Goal: Information Seeking & Learning: Learn about a topic

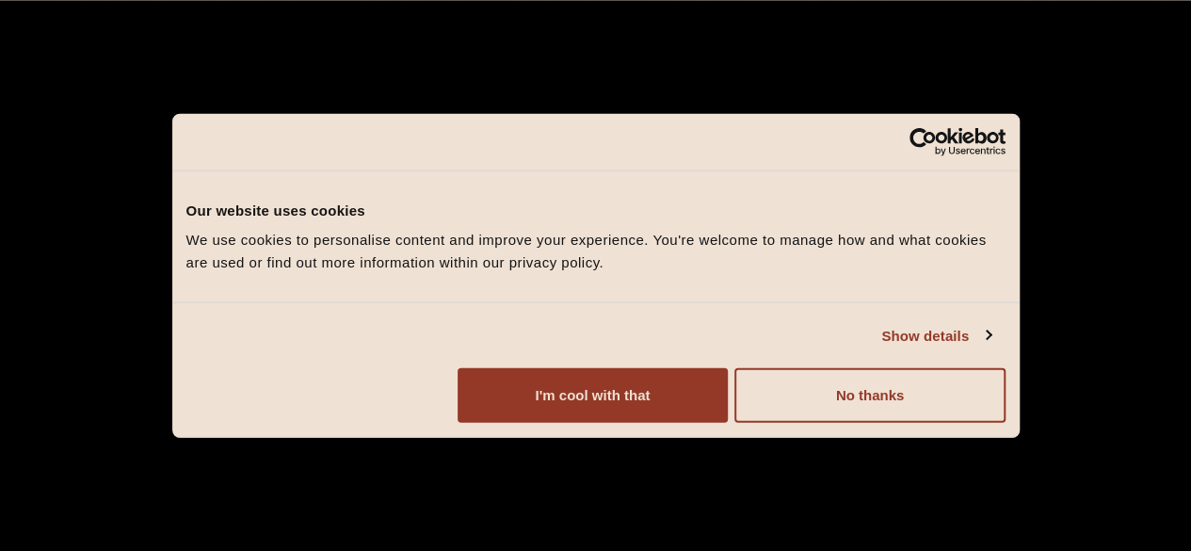
click at [728, 416] on button "I'm cool with that" at bounding box center [592, 395] width 270 height 55
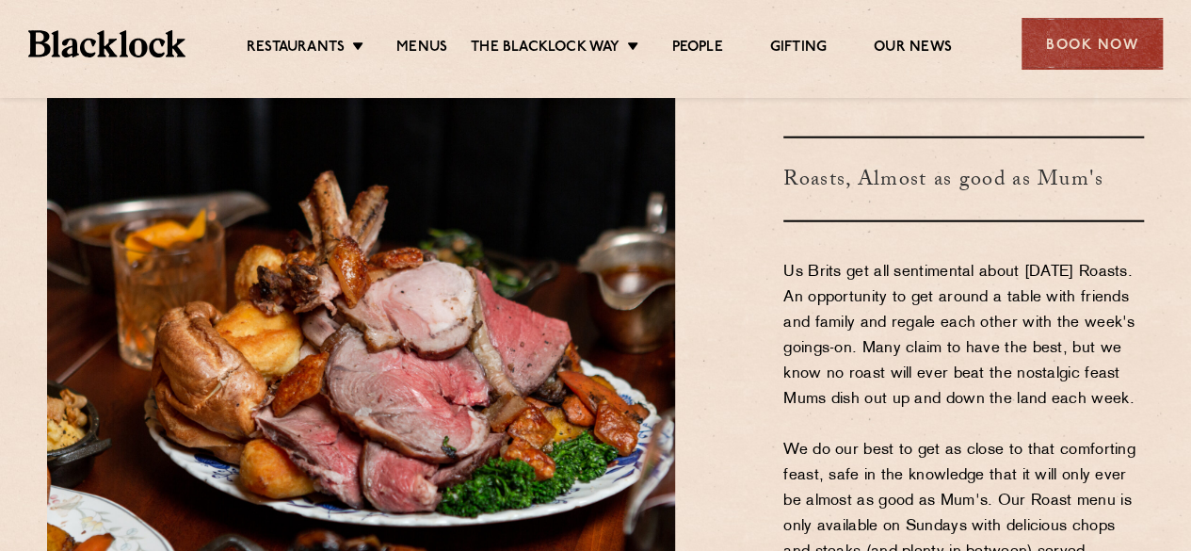
scroll to position [2285, 0]
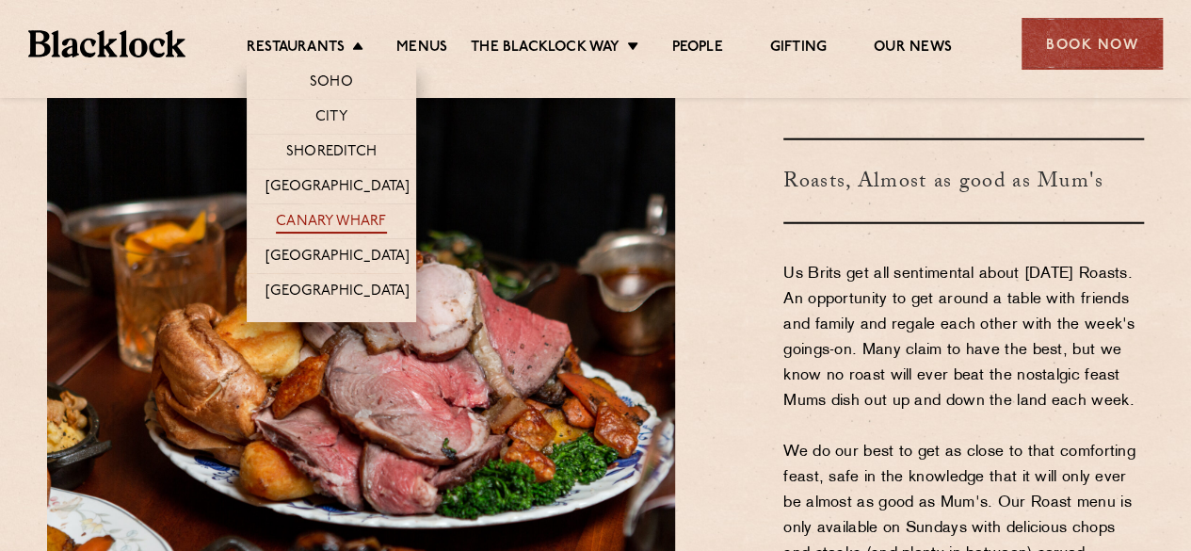
click at [326, 213] on link "Canary Wharf" at bounding box center [331, 223] width 110 height 21
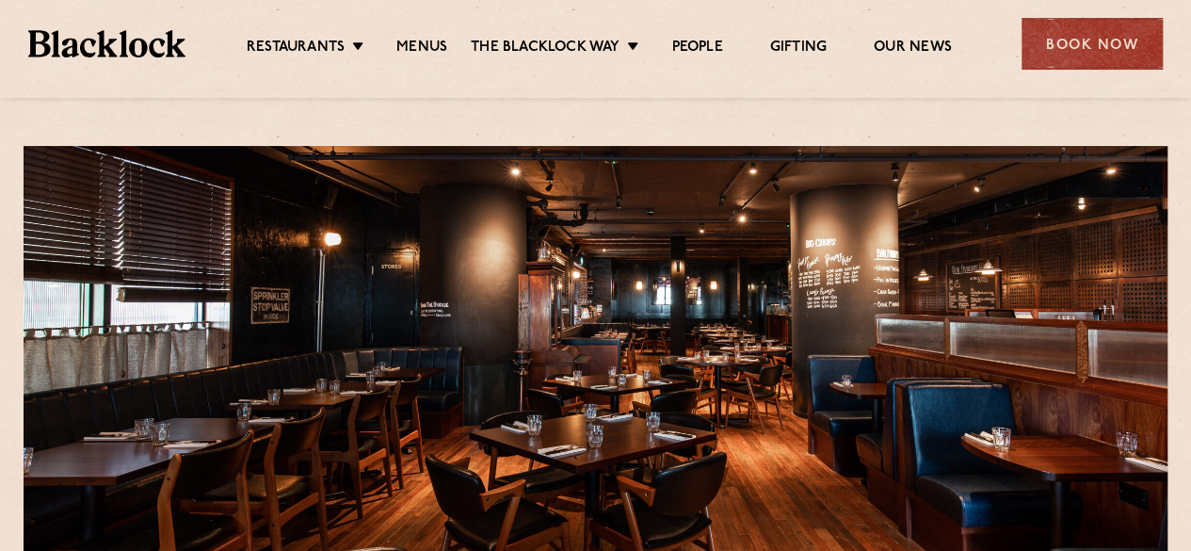
click at [446, 41] on li "Menus" at bounding box center [422, 49] width 98 height 21
click at [424, 44] on link "Menus" at bounding box center [421, 49] width 51 height 21
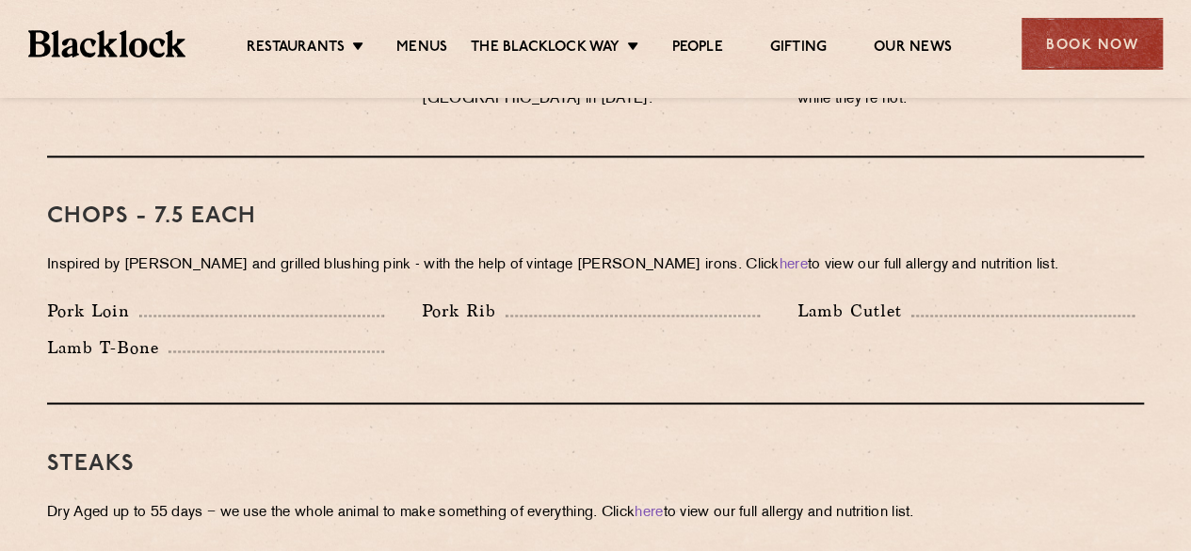
scroll to position [1449, 0]
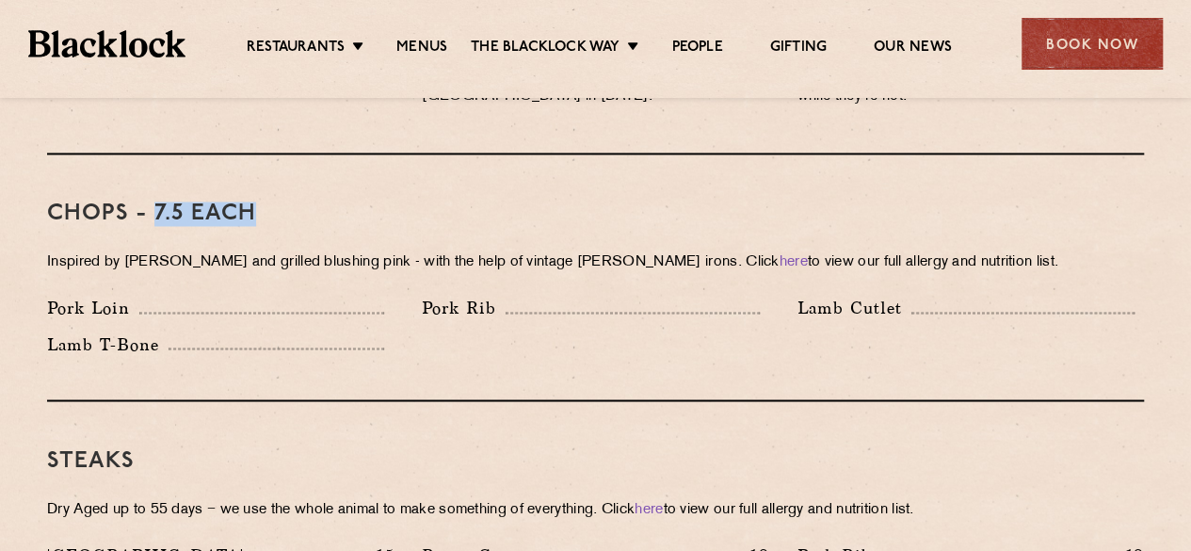
drag, startPoint x: 155, startPoint y: 191, endPoint x: 386, endPoint y: 196, distance: 230.6
click at [386, 201] on h3 "Chops - 7.5 each" at bounding box center [595, 213] width 1096 height 24
click at [259, 347] on div at bounding box center [276, 348] width 216 height 2
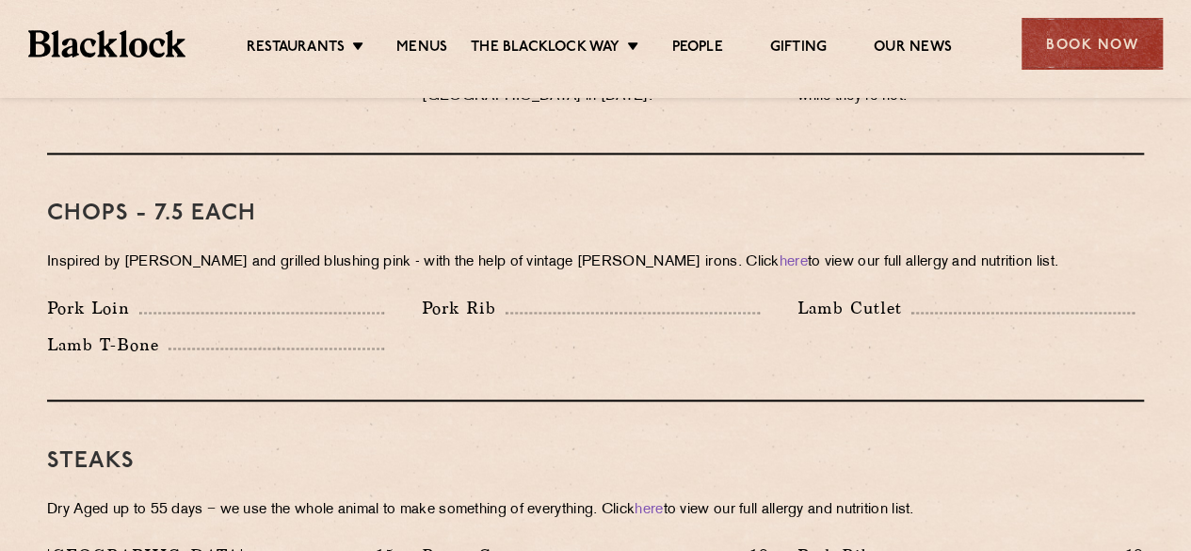
click at [259, 347] on div at bounding box center [276, 348] width 216 height 2
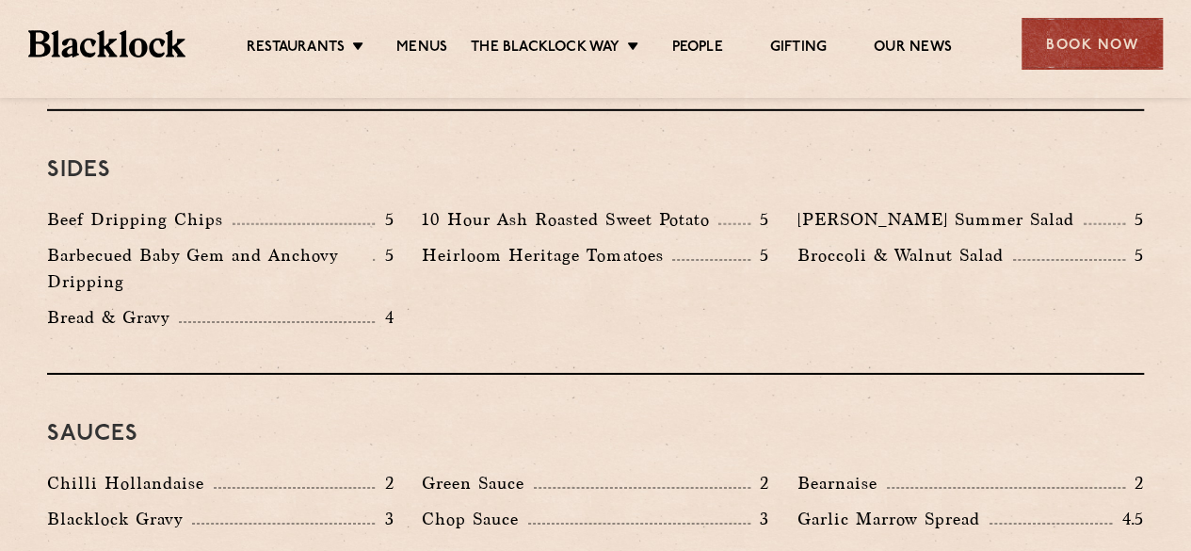
scroll to position [2875, 0]
